Goal: Information Seeking & Learning: Learn about a topic

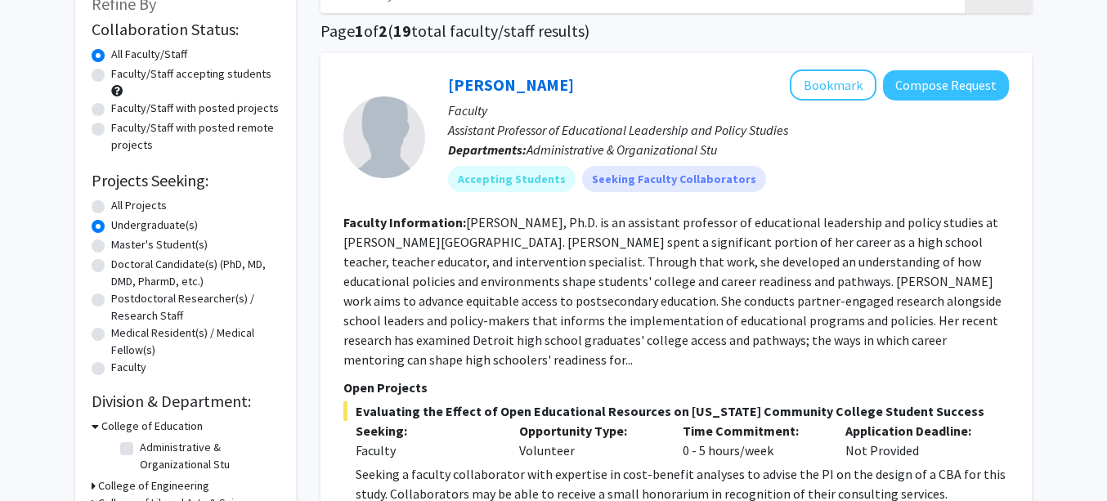
scroll to position [131, 0]
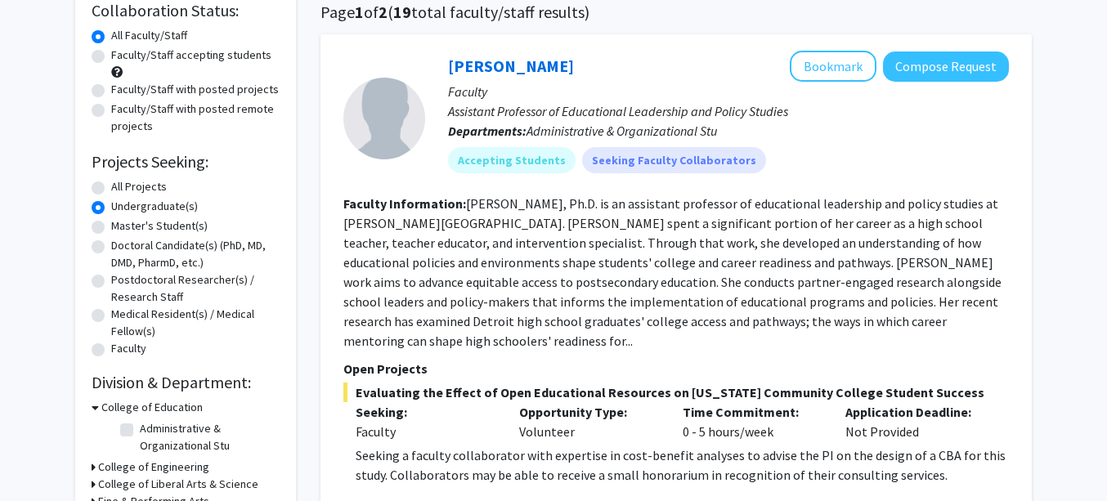
click at [111, 56] on label "Faculty/Staff accepting students" at bounding box center [191, 55] width 160 height 17
click at [111, 56] on input "Faculty/Staff accepting students" at bounding box center [116, 52] width 11 height 11
radio input "true"
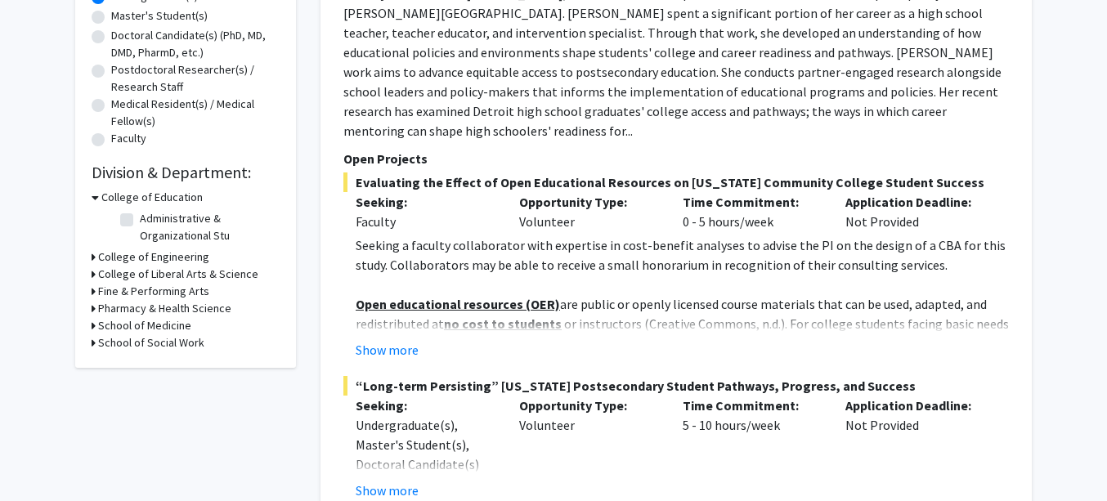
scroll to position [360, 0]
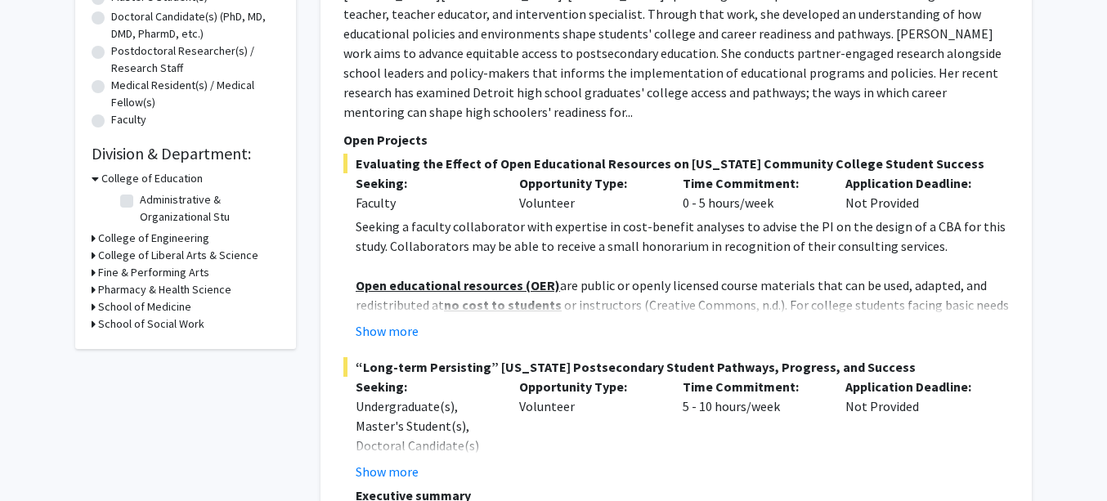
click at [144, 256] on h3 "College of Liberal Arts & Science" at bounding box center [178, 255] width 160 height 17
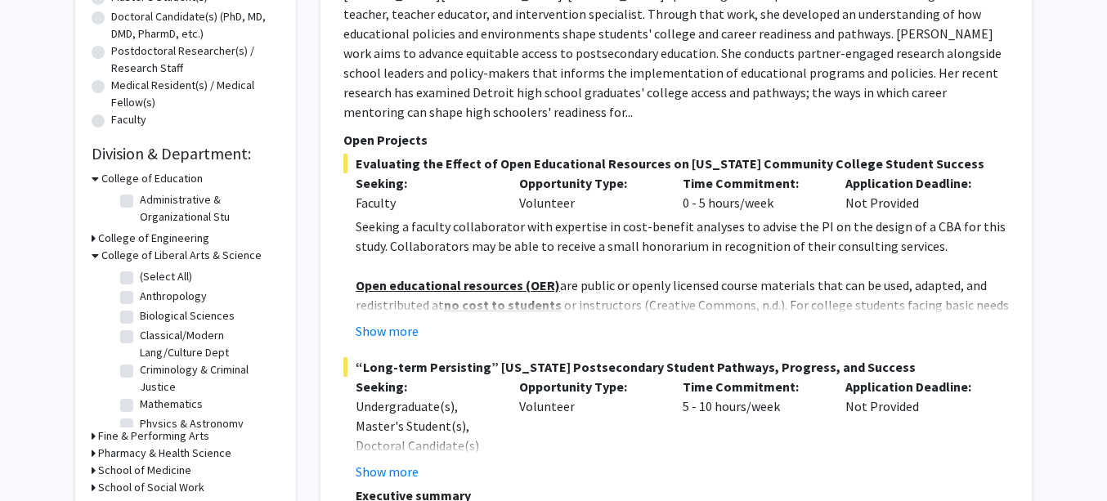
click at [140, 320] on label "Biological Sciences" at bounding box center [187, 315] width 95 height 17
click at [140, 318] on input "Biological Sciences" at bounding box center [145, 312] width 11 height 11
checkbox input "true"
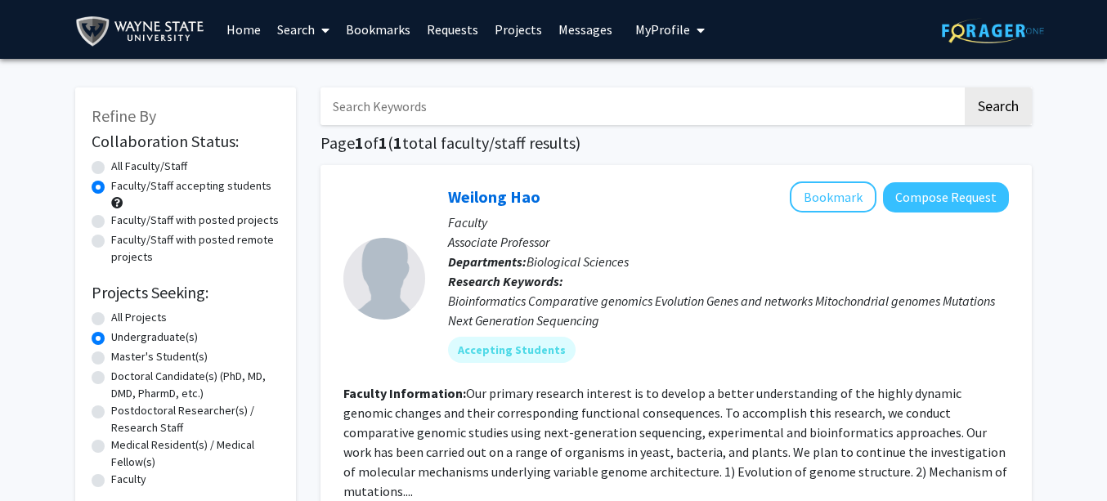
click at [1039, 278] on div "Search Page 1 of 1 ( 1 total faculty/staff results) [PERSON_NAME] Bookmark Comp…" at bounding box center [676, 461] width 736 height 780
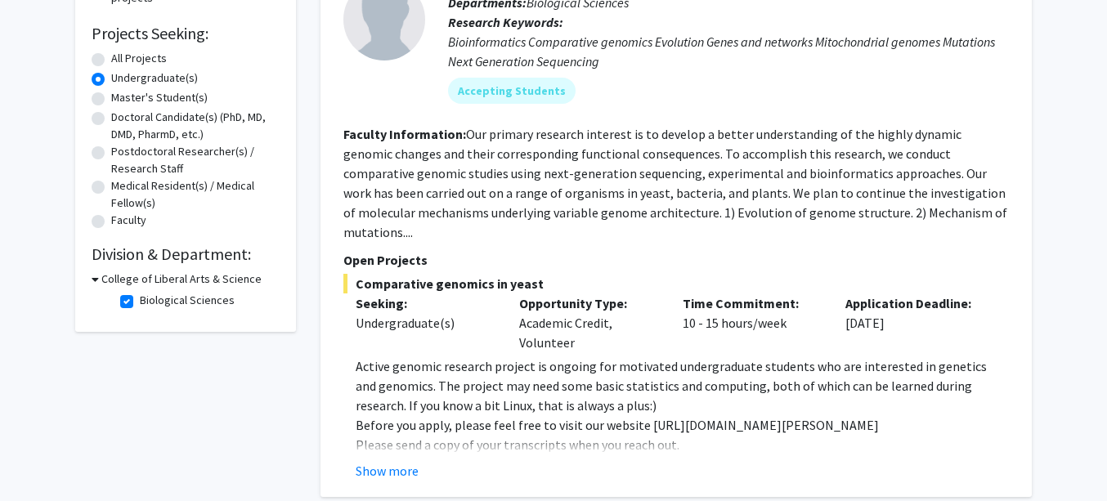
scroll to position [262, 0]
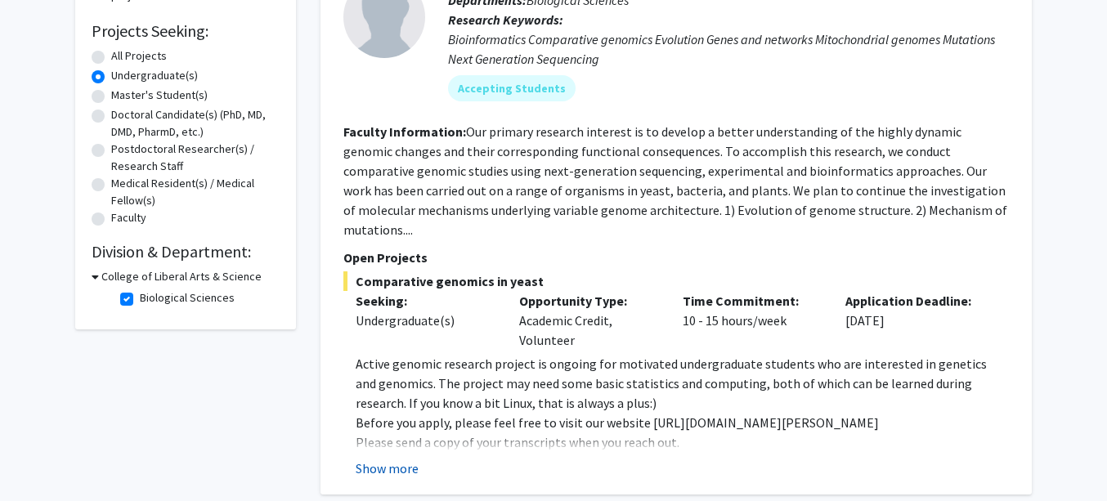
click at [400, 459] on button "Show more" at bounding box center [387, 469] width 63 height 20
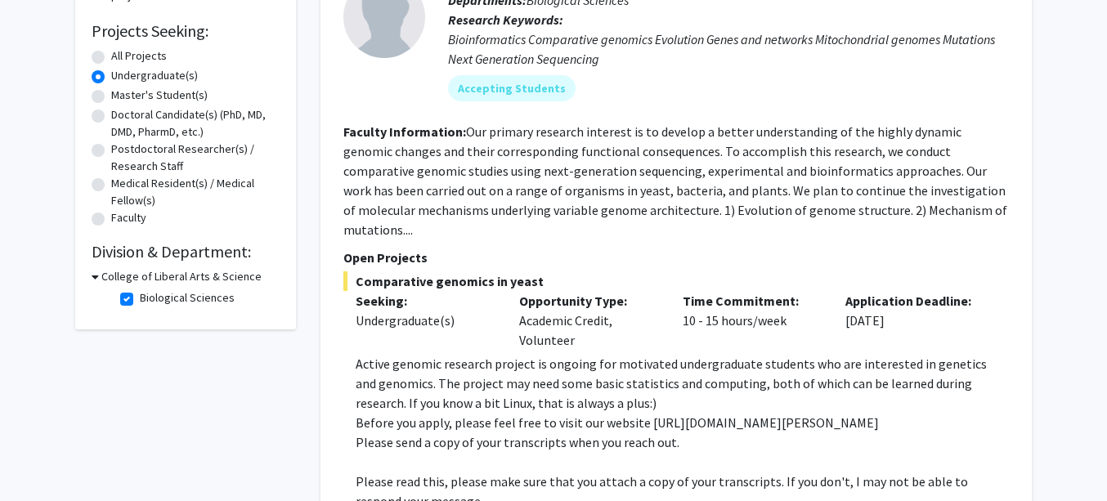
click at [288, 433] on div "Refine By Collaboration Status: Collaboration Status All Faculty/Staff Collabor…" at bounding box center [185, 228] width 245 height 839
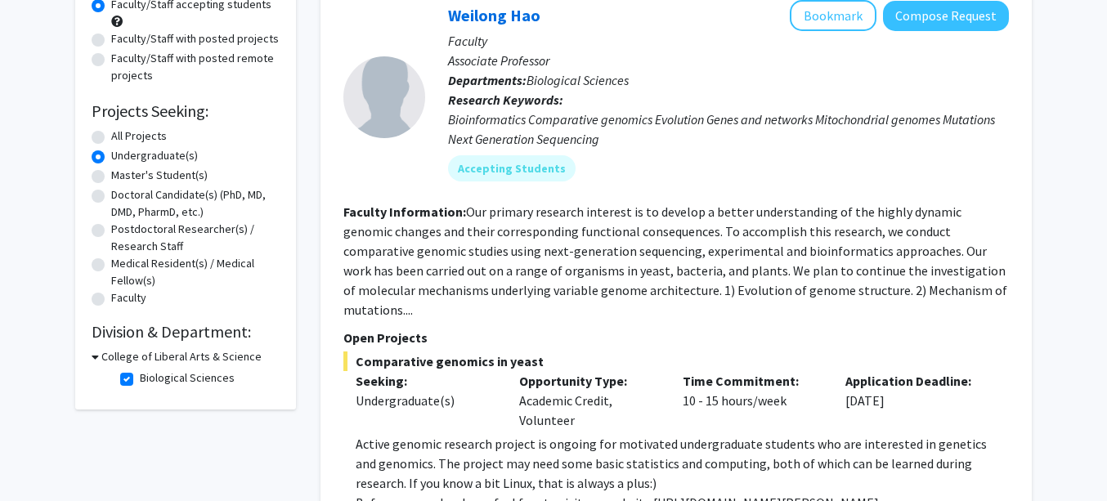
scroll to position [164, 0]
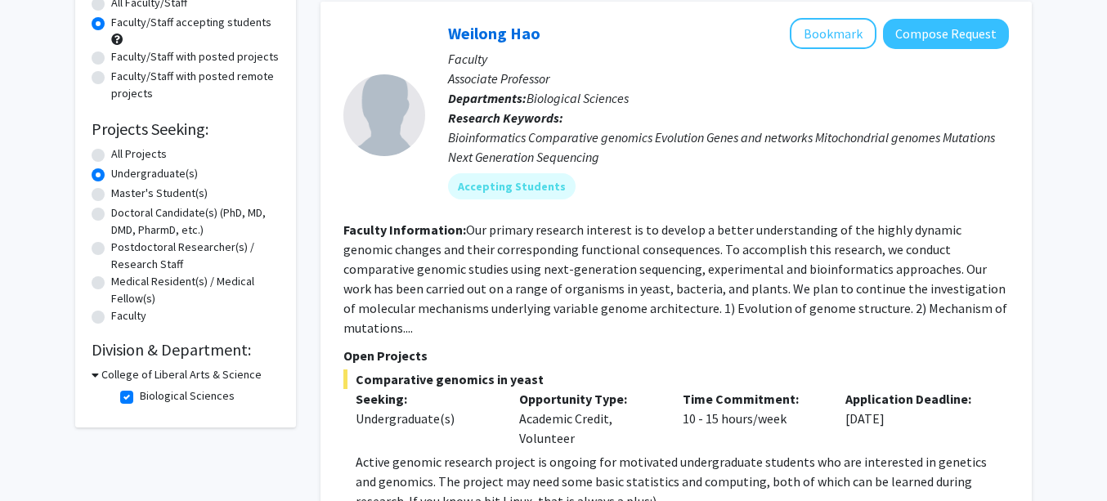
click at [140, 393] on label "Biological Sciences" at bounding box center [187, 396] width 95 height 17
click at [140, 393] on input "Biological Sciences" at bounding box center [145, 393] width 11 height 11
checkbox input "false"
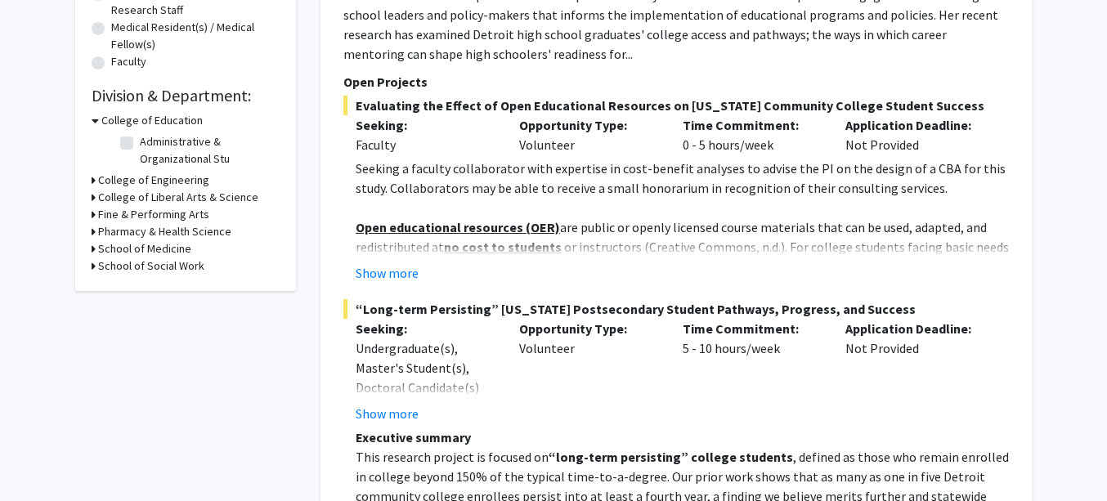
scroll to position [458, 0]
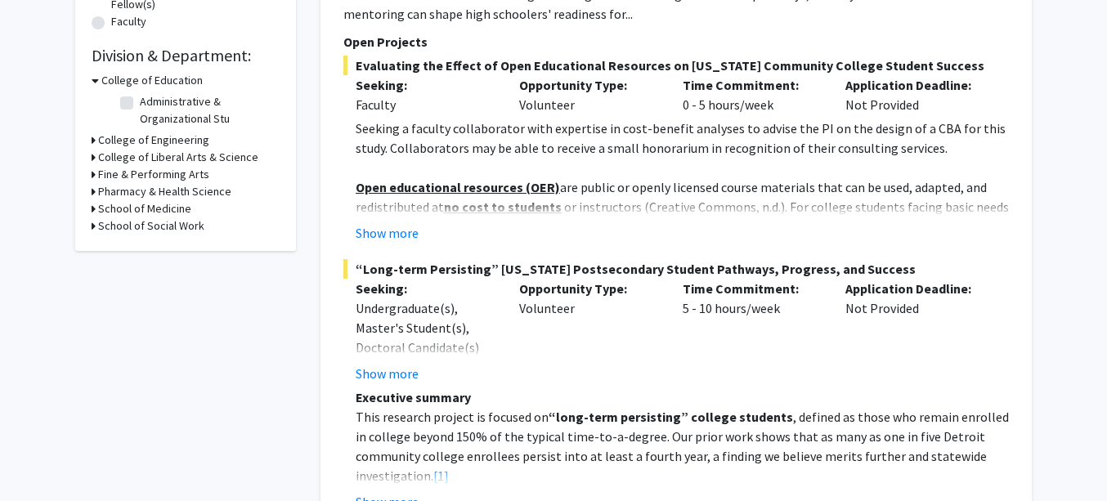
click at [166, 155] on h3 "College of Liberal Arts & Science" at bounding box center [178, 157] width 160 height 17
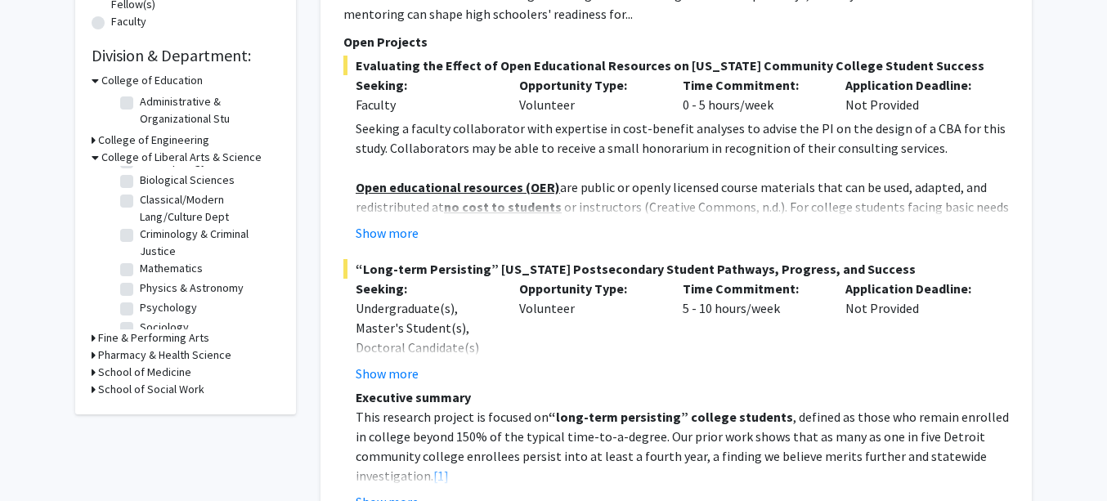
scroll to position [51, 0]
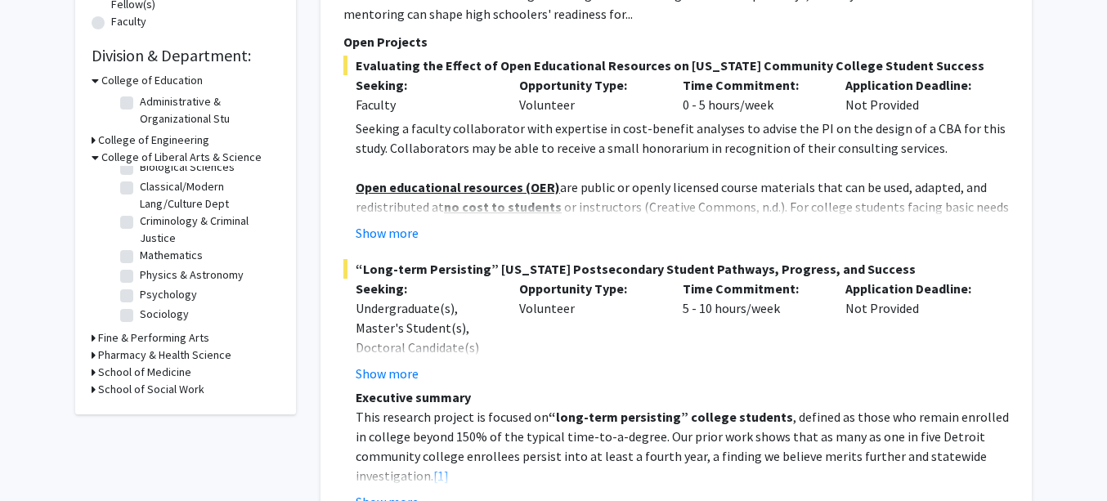
click at [159, 289] on label "Psychology" at bounding box center [168, 294] width 57 height 17
click at [150, 289] on input "Psychology" at bounding box center [145, 291] width 11 height 11
checkbox input "true"
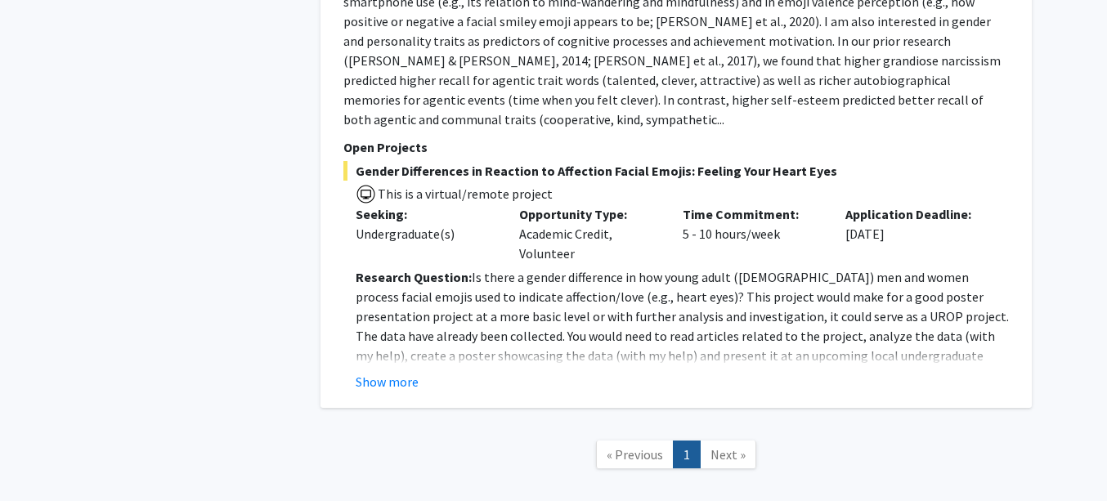
scroll to position [1112, 0]
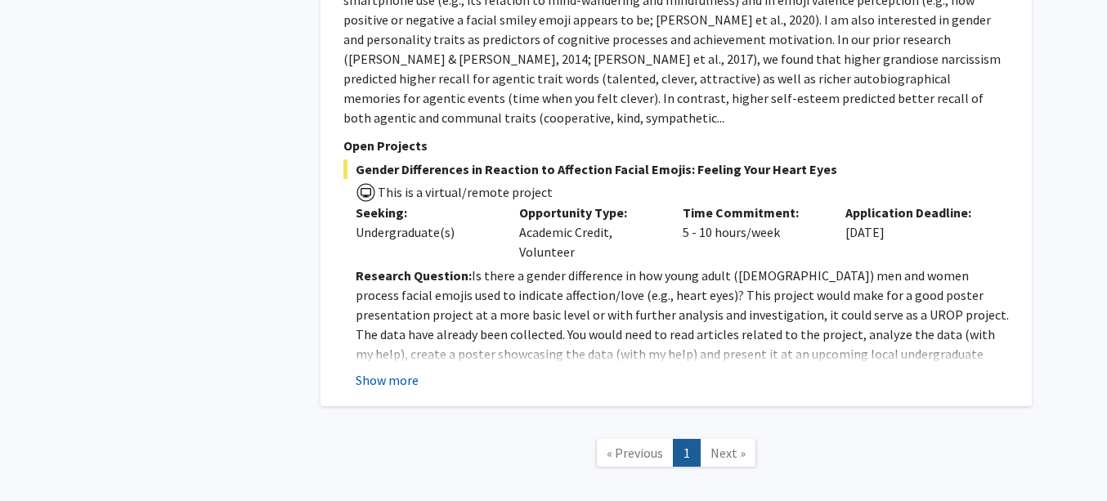
click at [384, 370] on button "Show more" at bounding box center [387, 380] width 63 height 20
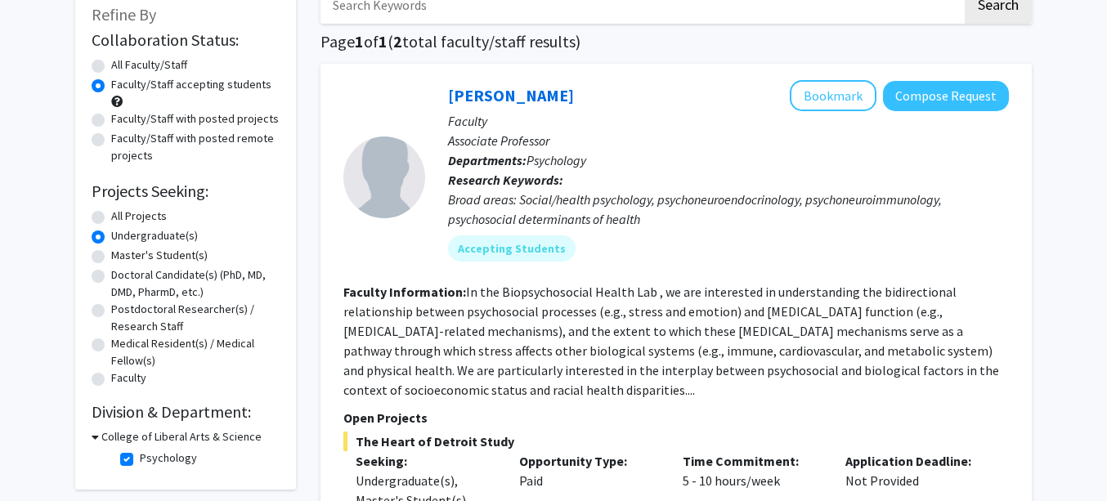
scroll to position [65, 0]
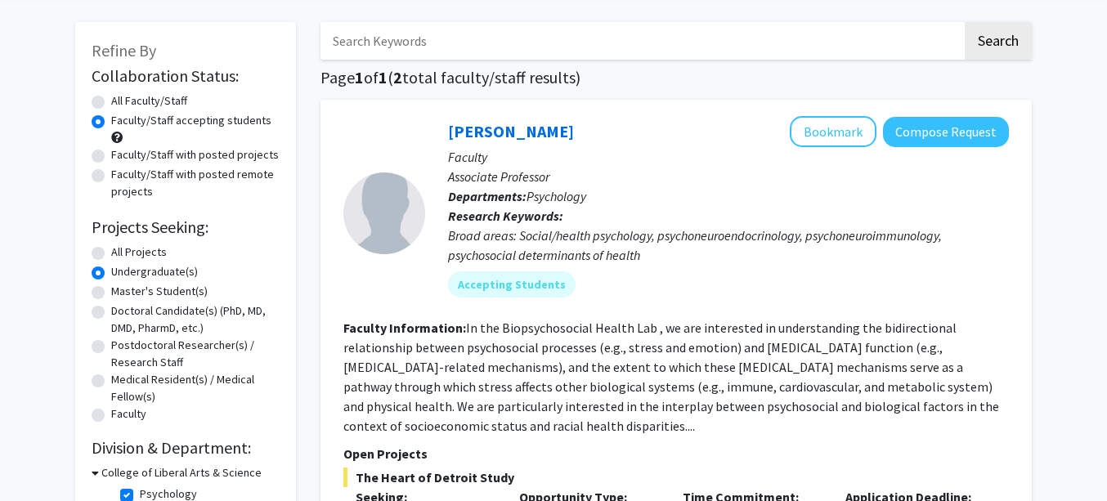
click at [140, 495] on label "Psychology" at bounding box center [168, 494] width 57 height 17
click at [140, 495] on input "Psychology" at bounding box center [145, 491] width 11 height 11
checkbox input "false"
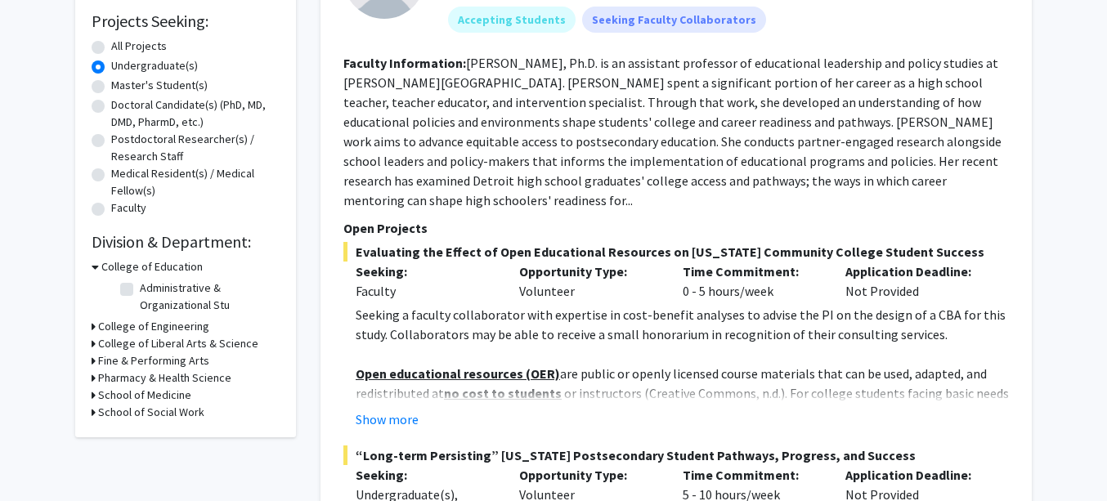
scroll to position [294, 0]
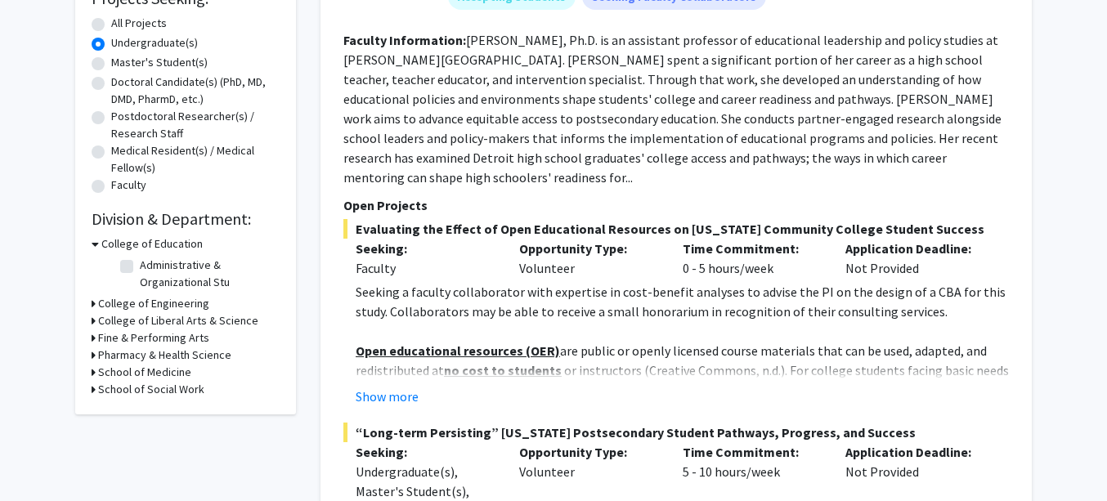
click at [137, 316] on h3 "College of Liberal Arts & Science" at bounding box center [178, 320] width 160 height 17
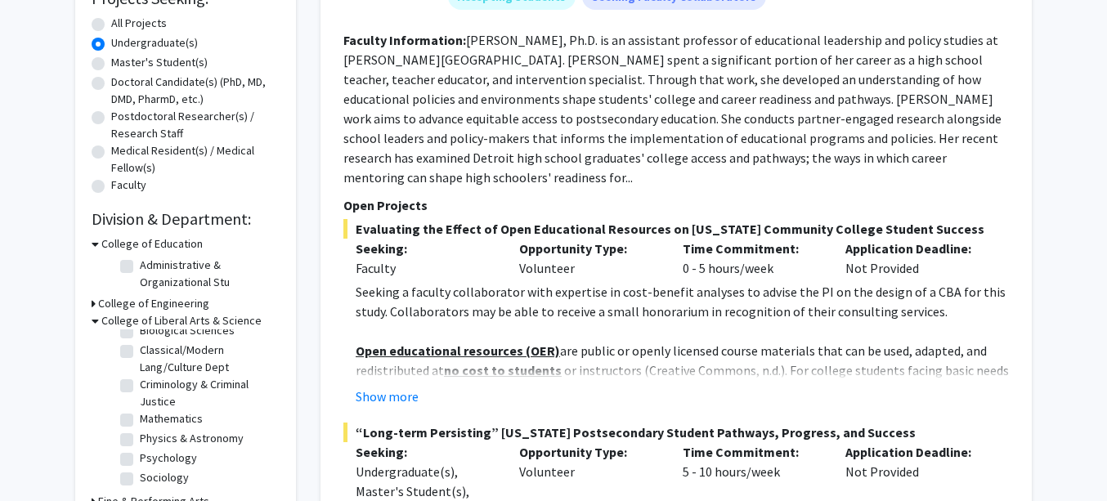
click at [133, 478] on fg-checkbox "Sociology Sociology" at bounding box center [197, 479] width 155 height 20
click at [140, 478] on label "Sociology" at bounding box center [164, 477] width 49 height 17
click at [140, 478] on input "Sociology" at bounding box center [145, 474] width 11 height 11
checkbox input "true"
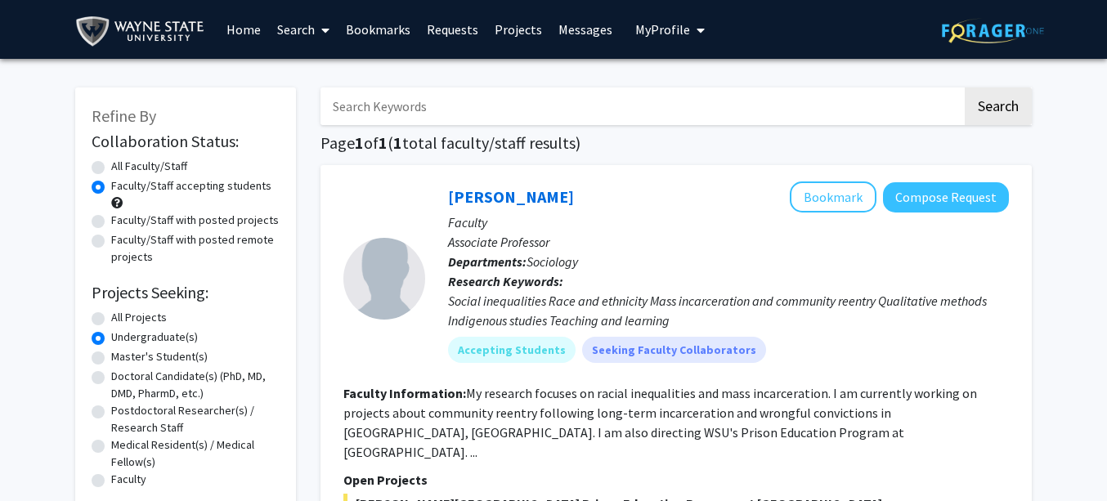
click at [615, 155] on div "Search Page 1 of 1 ( 1 total faculty/staff results) [PERSON_NAME] Bookmark Comp…" at bounding box center [676, 441] width 736 height 741
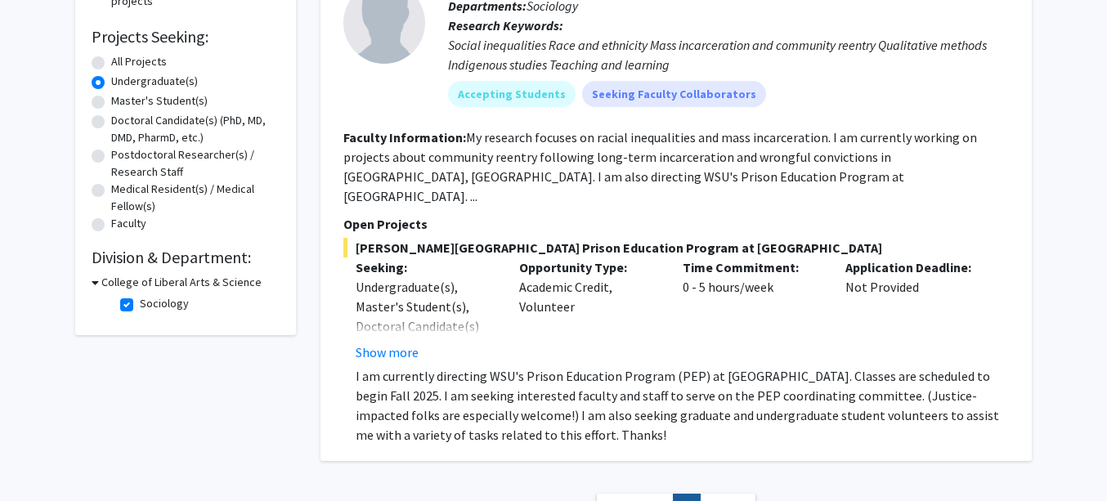
scroll to position [262, 0]
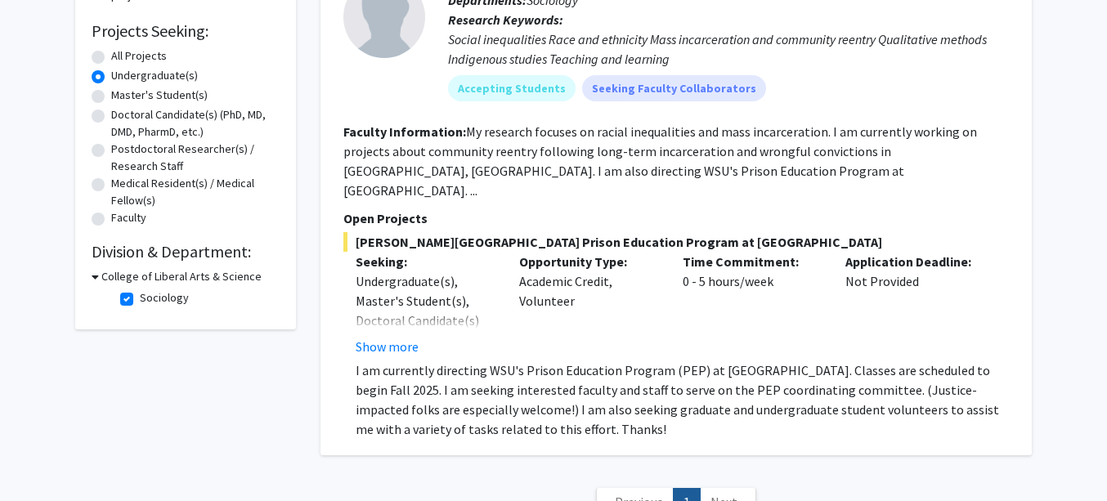
click at [1036, 297] on div "Search Page 1 of 1 ( 1 total faculty/staff results) [PERSON_NAME] Bookmark Comp…" at bounding box center [676, 179] width 736 height 741
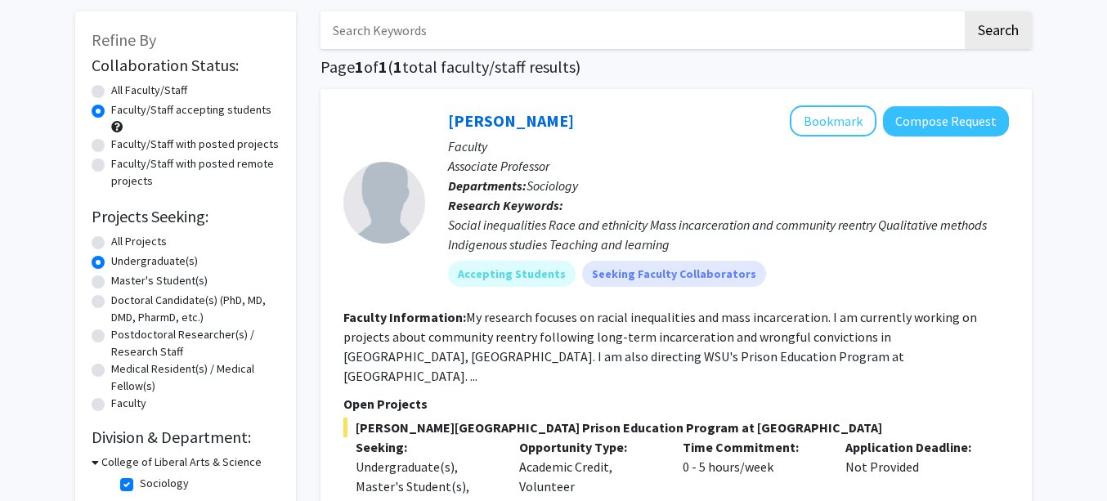
scroll to position [0, 0]
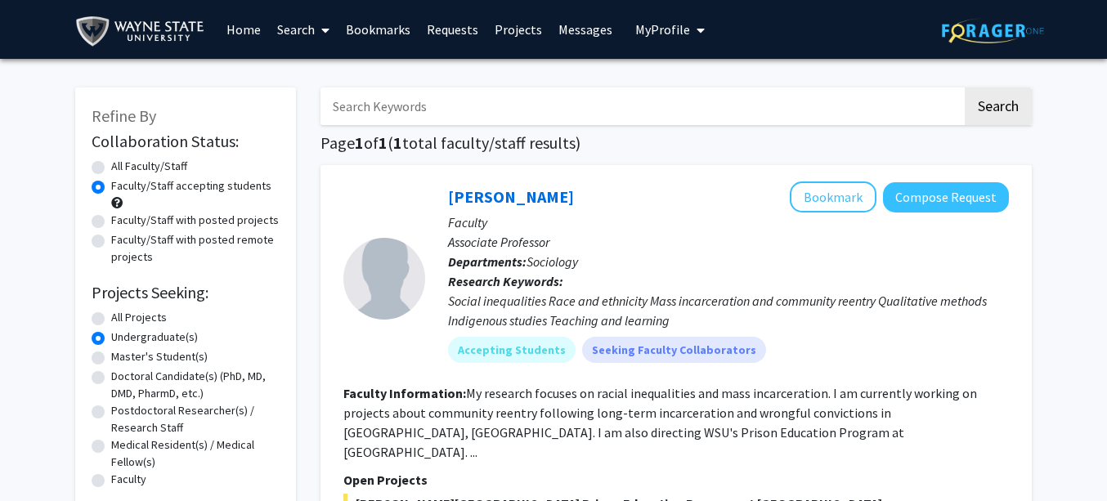
checkbox input "false"
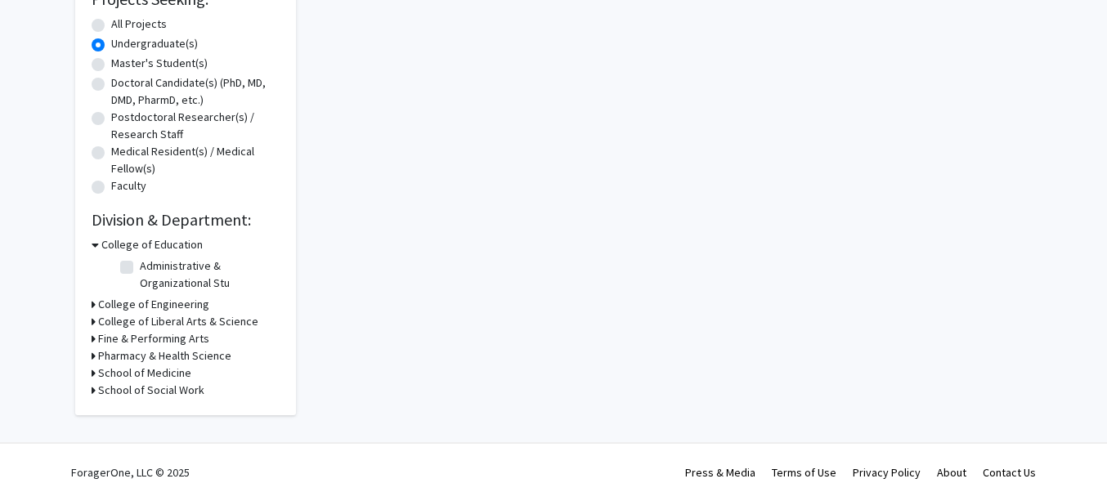
scroll to position [65, 0]
